Goal: Check status: Check status

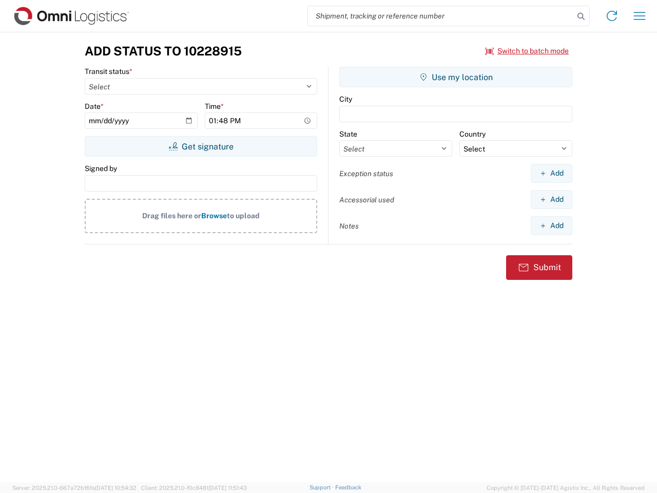
click at [441, 16] on input "search" at bounding box center [441, 16] width 266 height 20
click at [581, 16] on icon at bounding box center [581, 16] width 14 height 14
click at [612, 16] on icon at bounding box center [612, 16] width 16 height 16
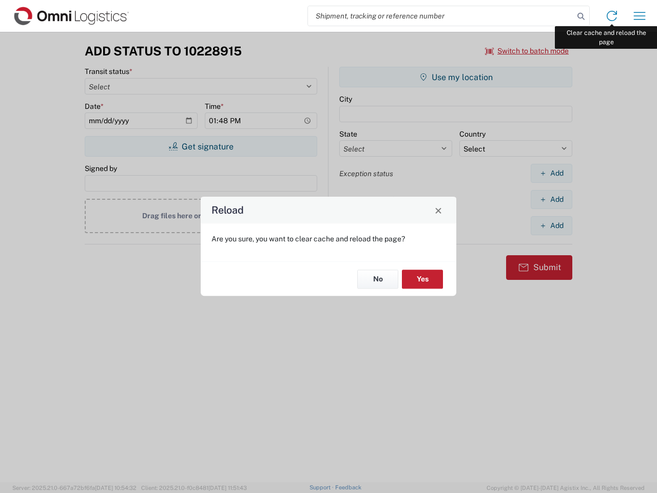
click at [640, 16] on div "Reload Are you sure, you want to clear cache and reload the page? No Yes" at bounding box center [328, 246] width 657 height 493
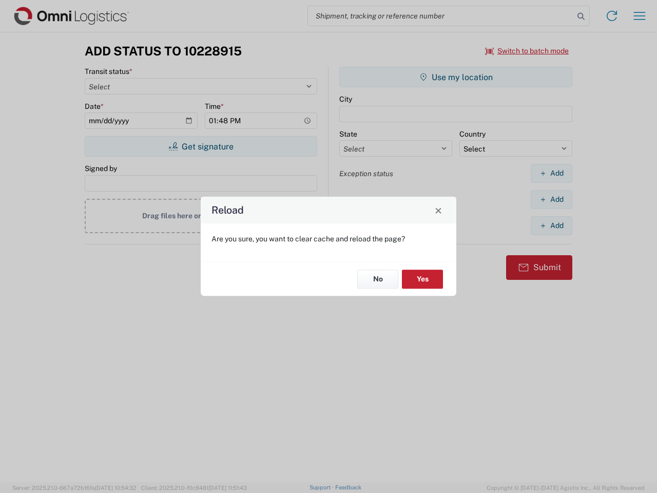
click at [527, 51] on div "Reload Are you sure, you want to clear cache and reload the page? No Yes" at bounding box center [328, 246] width 657 height 493
click at [201, 146] on div "Reload Are you sure, you want to clear cache and reload the page? No Yes" at bounding box center [328, 246] width 657 height 493
click at [456, 77] on div "Reload Are you sure, you want to clear cache and reload the page? No Yes" at bounding box center [328, 246] width 657 height 493
click at [551, 173] on div "Reload Are you sure, you want to clear cache and reload the page? No Yes" at bounding box center [328, 246] width 657 height 493
click at [551, 199] on div "Reload Are you sure, you want to clear cache and reload the page? No Yes" at bounding box center [328, 246] width 657 height 493
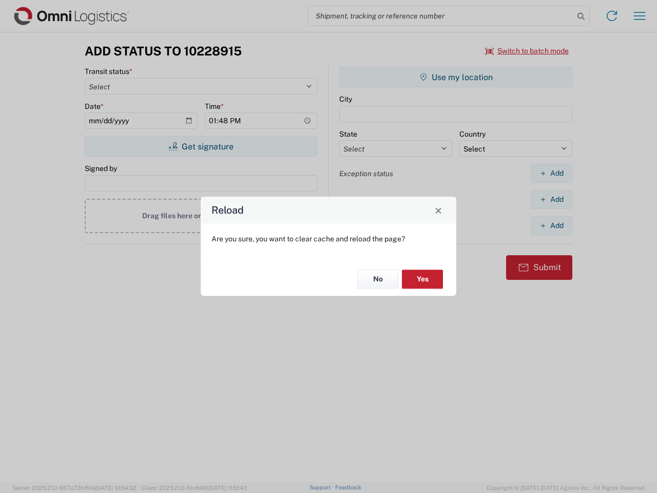
click at [551, 225] on div "Reload Are you sure, you want to clear cache and reload the page? No Yes" at bounding box center [328, 246] width 657 height 493
